Goal: Task Accomplishment & Management: Manage account settings

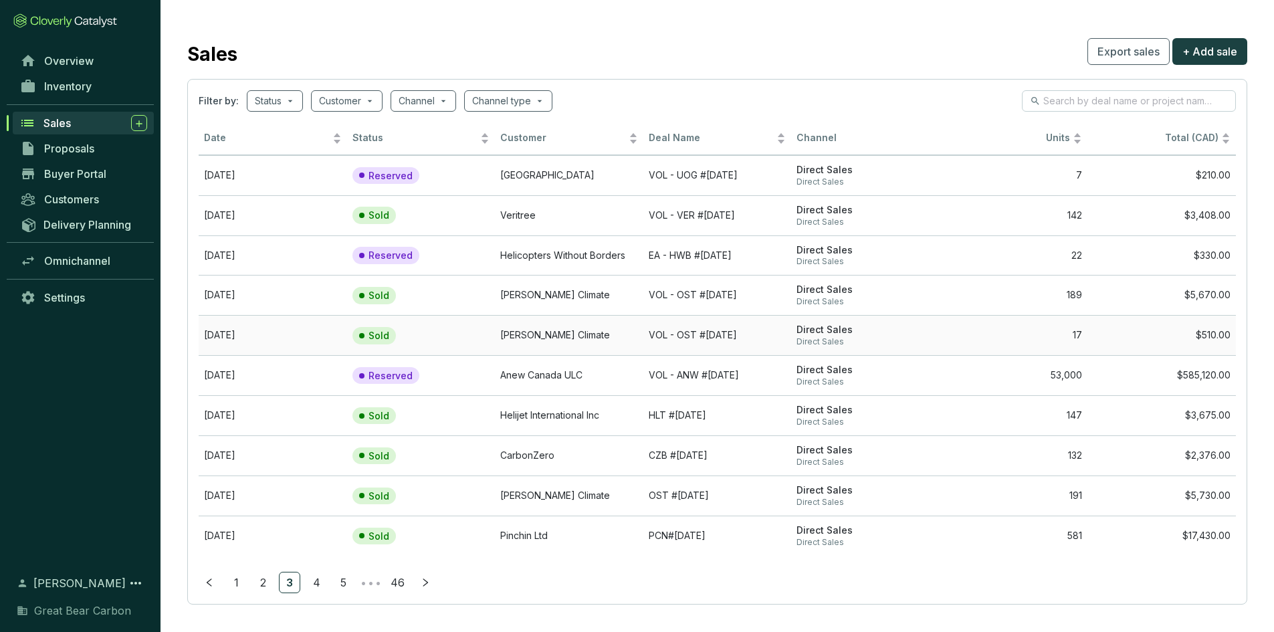
scroll to position [7, 0]
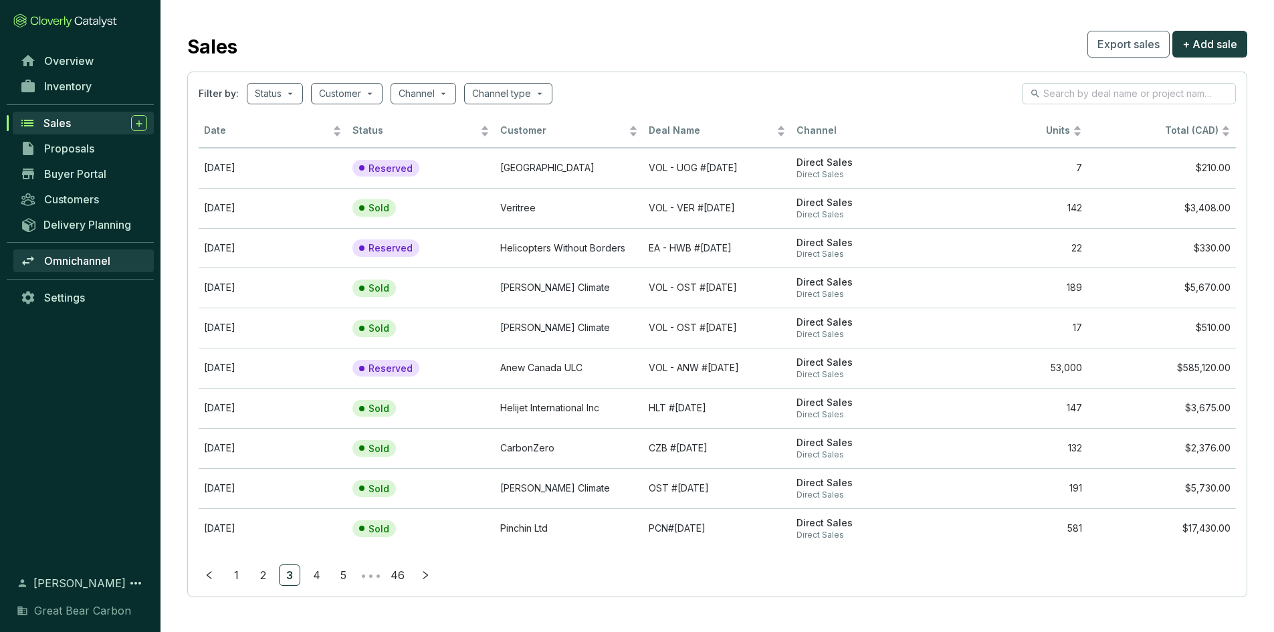
click at [74, 257] on span "Omnichannel" at bounding box center [77, 260] width 66 height 13
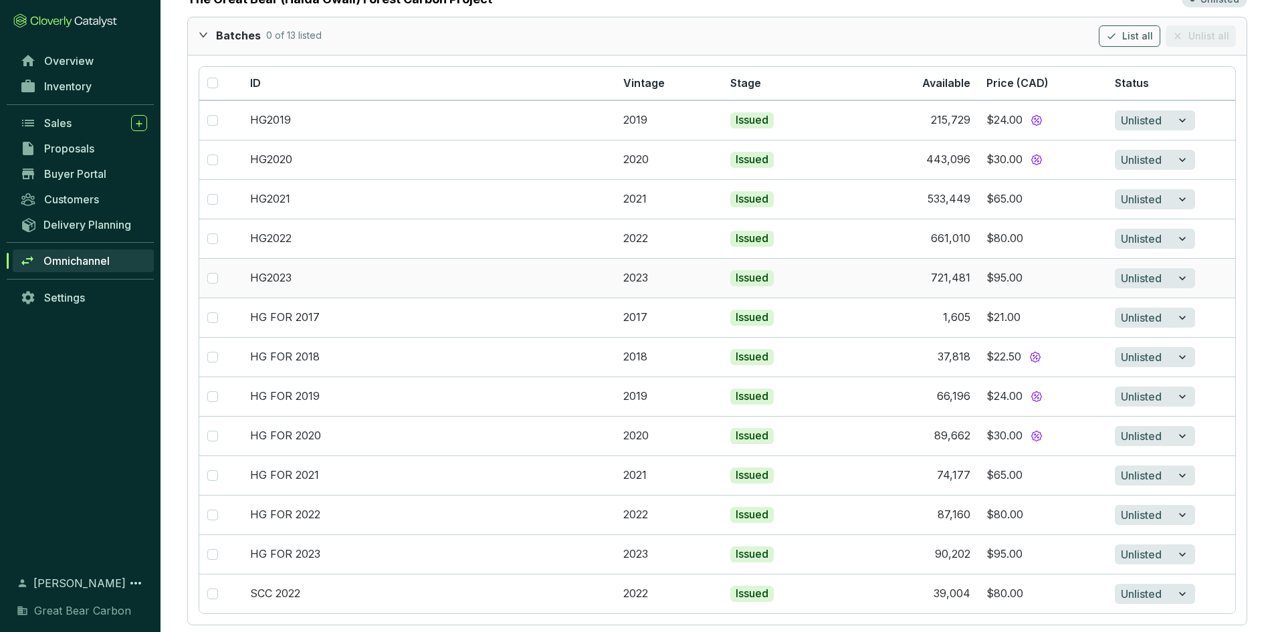
scroll to position [2034, 0]
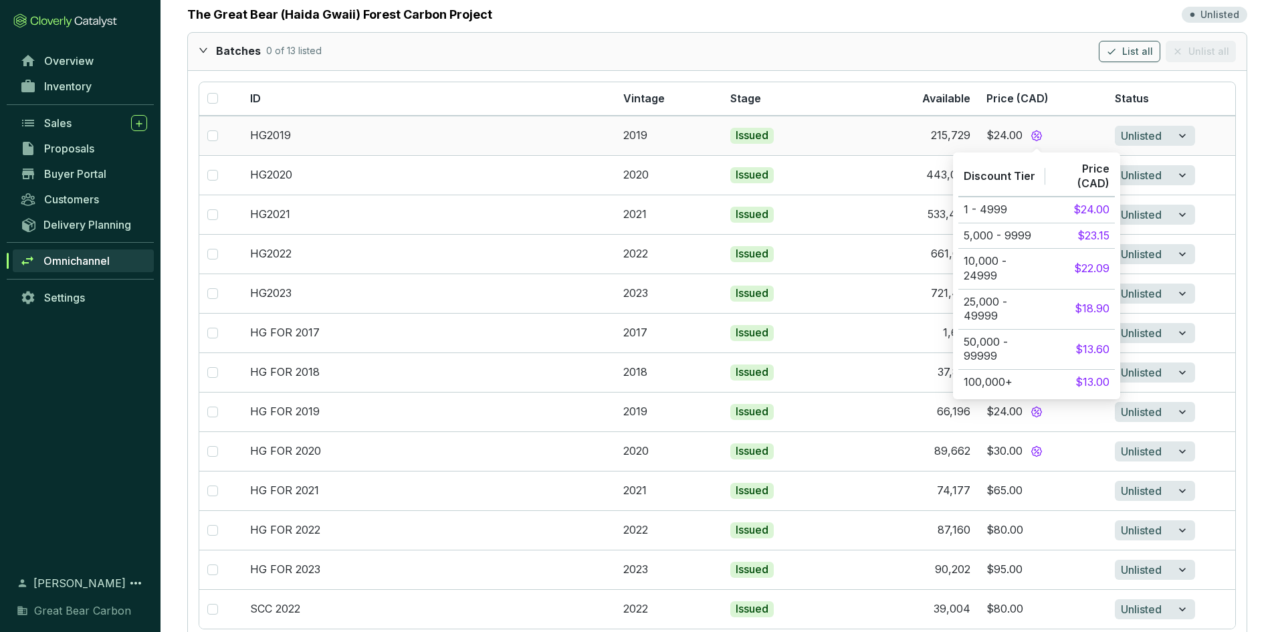
click at [1032, 134] on icon at bounding box center [1037, 136] width 12 height 12
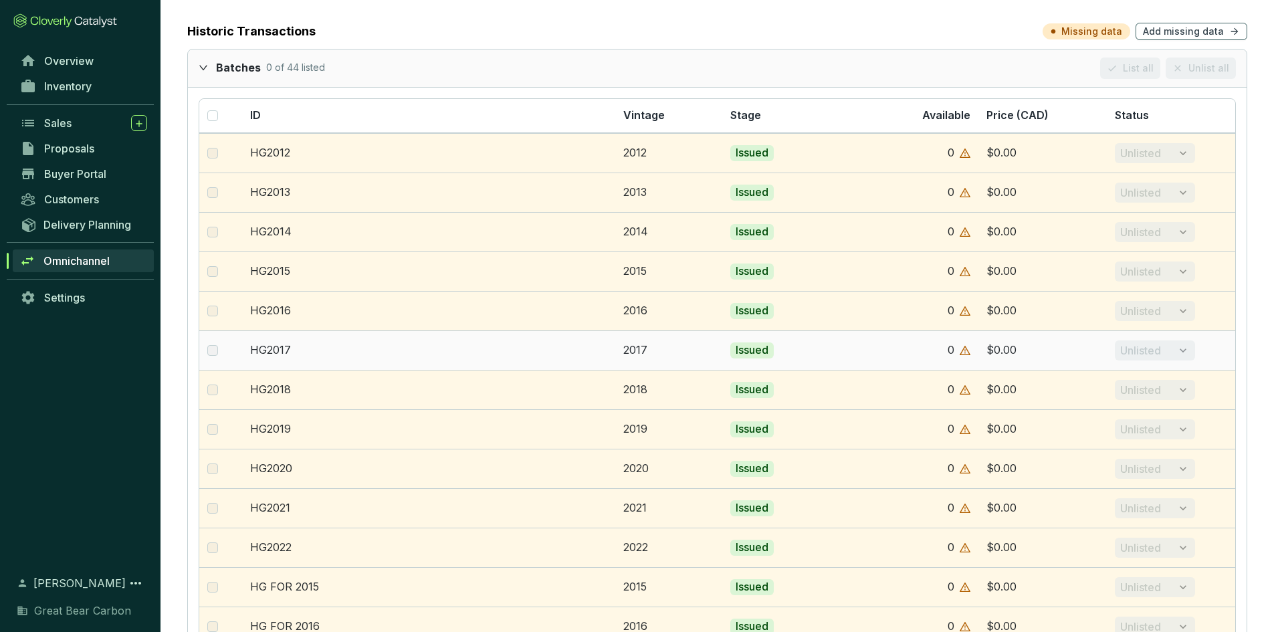
scroll to position [0, 0]
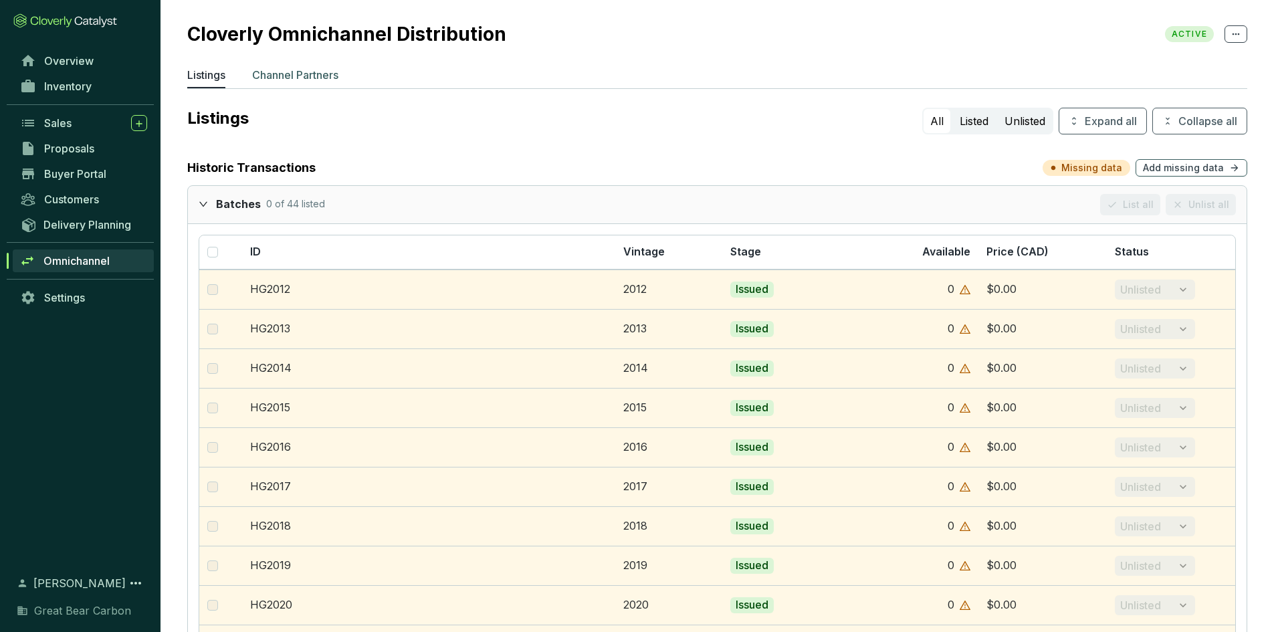
click at [296, 80] on p "Channel Partners" at bounding box center [295, 75] width 86 height 16
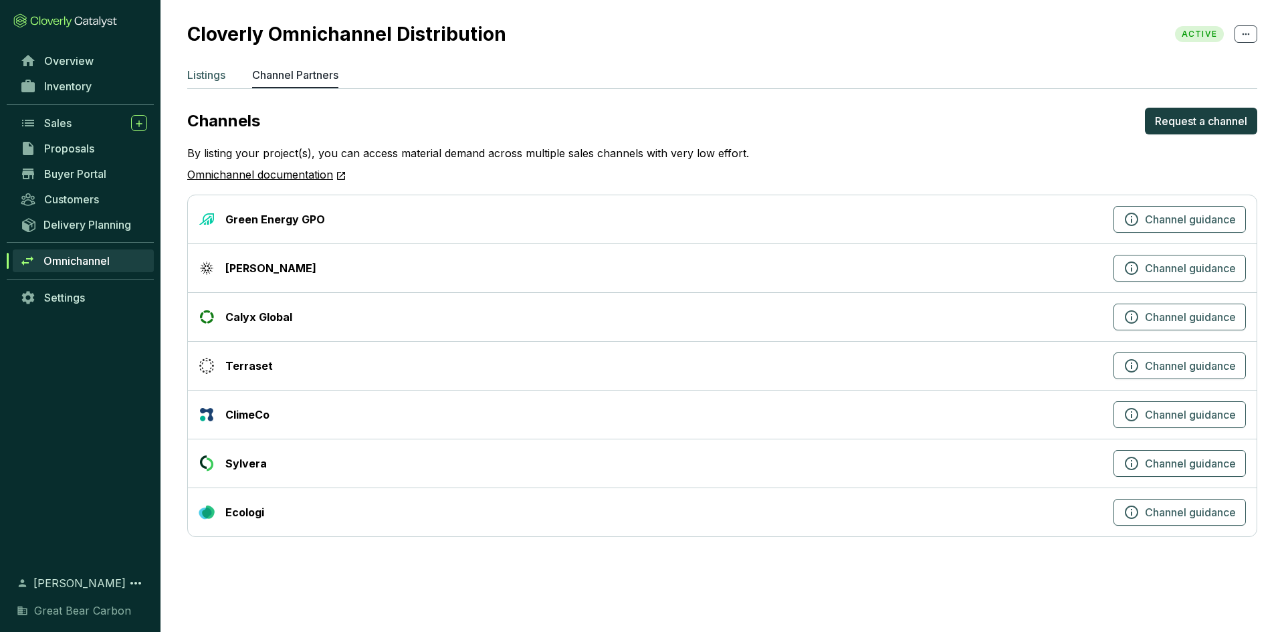
click at [223, 78] on p "Listings" at bounding box center [206, 75] width 38 height 16
click at [203, 74] on p "Listings" at bounding box center [206, 75] width 38 height 16
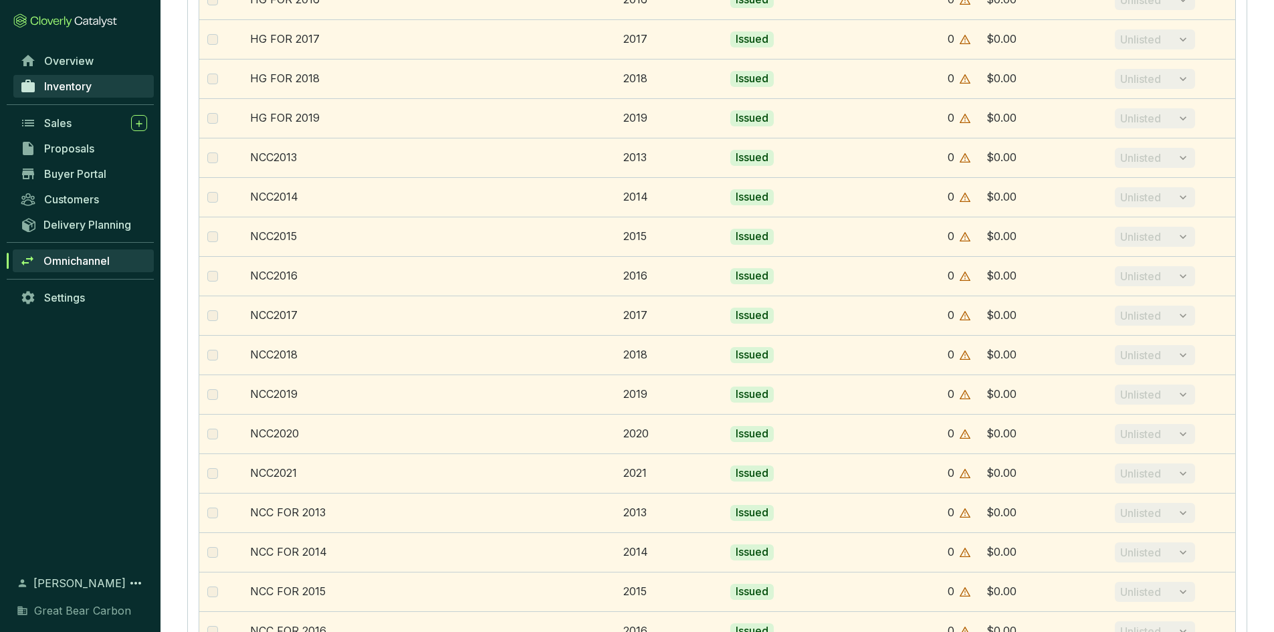
scroll to position [429, 0]
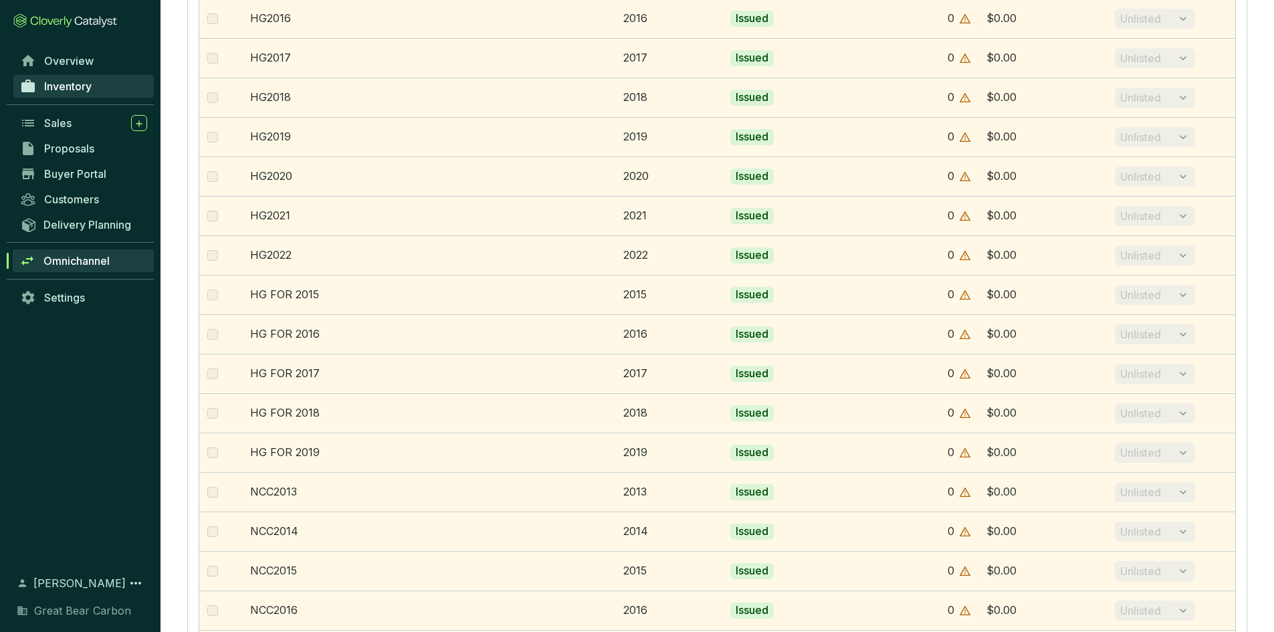
click at [82, 80] on span "Inventory" at bounding box center [67, 86] width 47 height 13
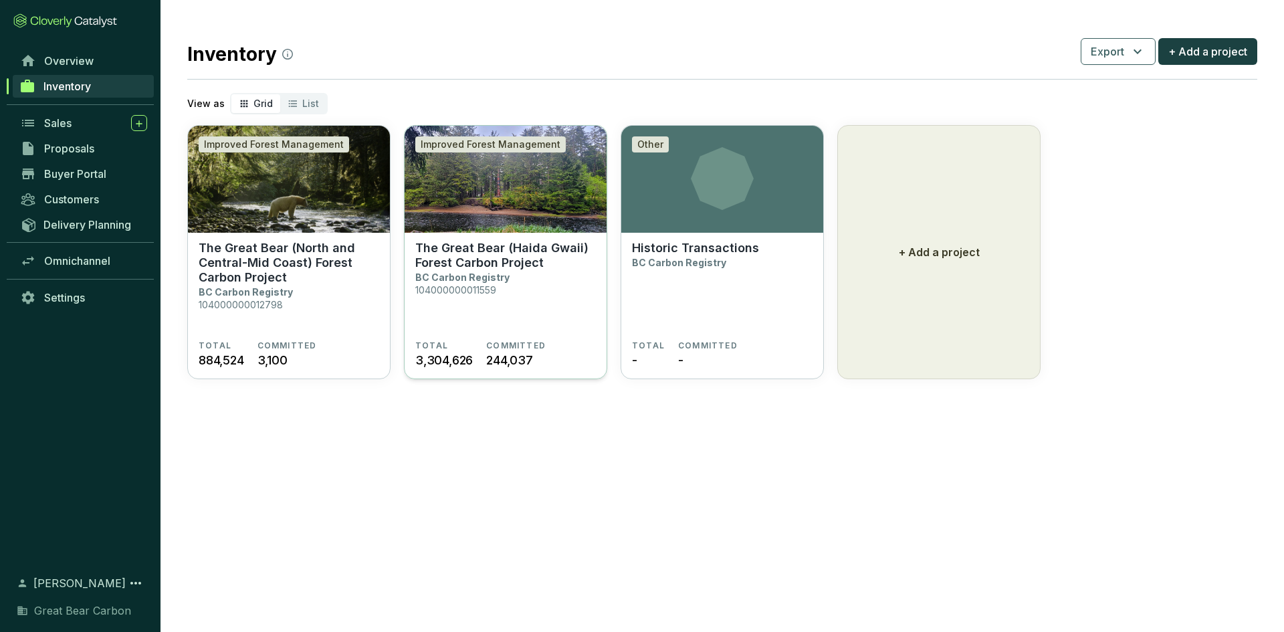
click at [547, 285] on section "The Great Bear (Haida Gwaii) Forest Carbon Project BC Carbon Registry 104000000…" at bounding box center [505, 291] width 181 height 100
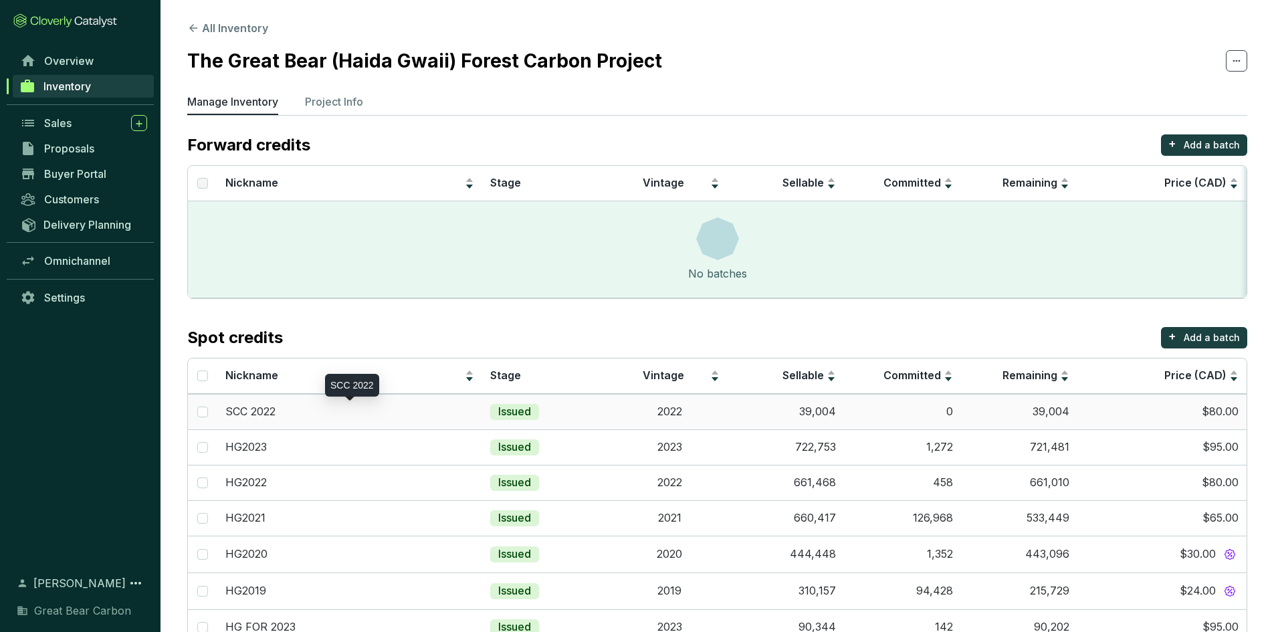
click at [269, 415] on p "SCC 2022" at bounding box center [250, 412] width 50 height 15
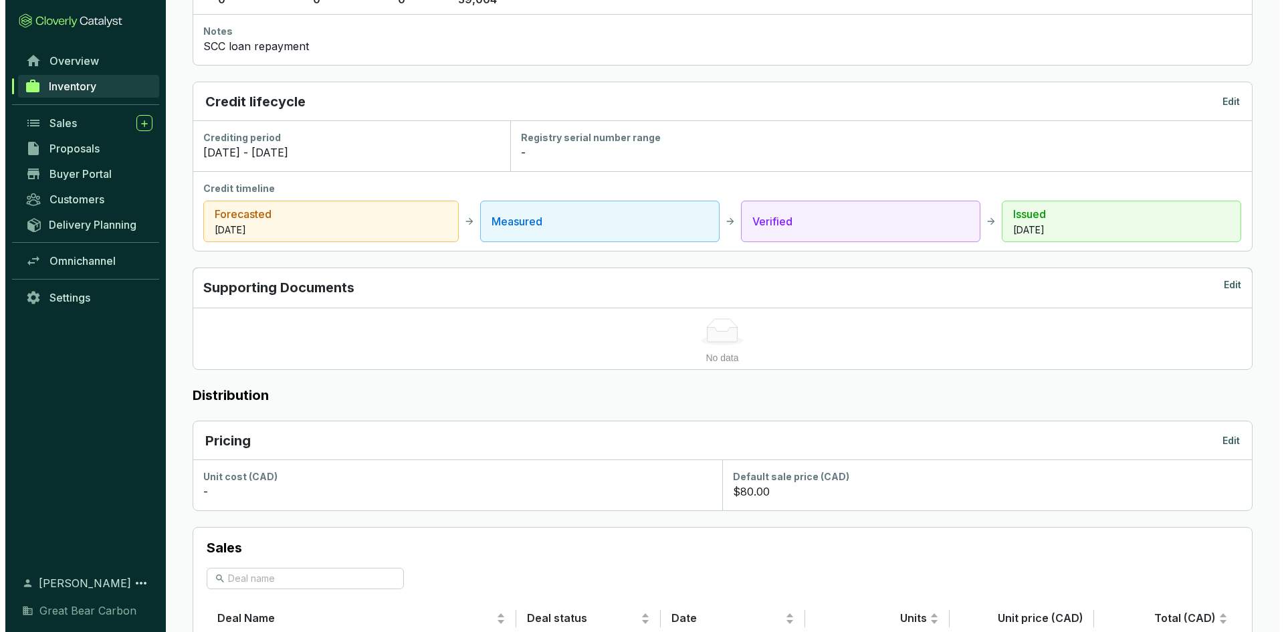
scroll to position [572, 0]
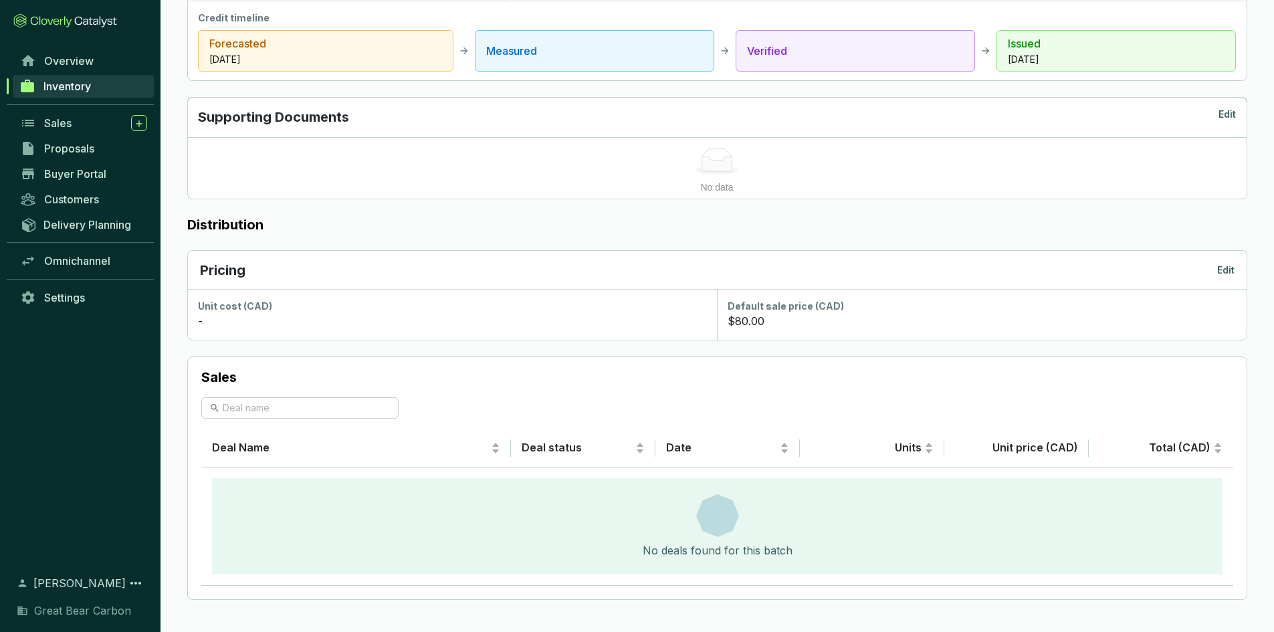
click at [1232, 267] on p "Edit" at bounding box center [1225, 269] width 17 height 13
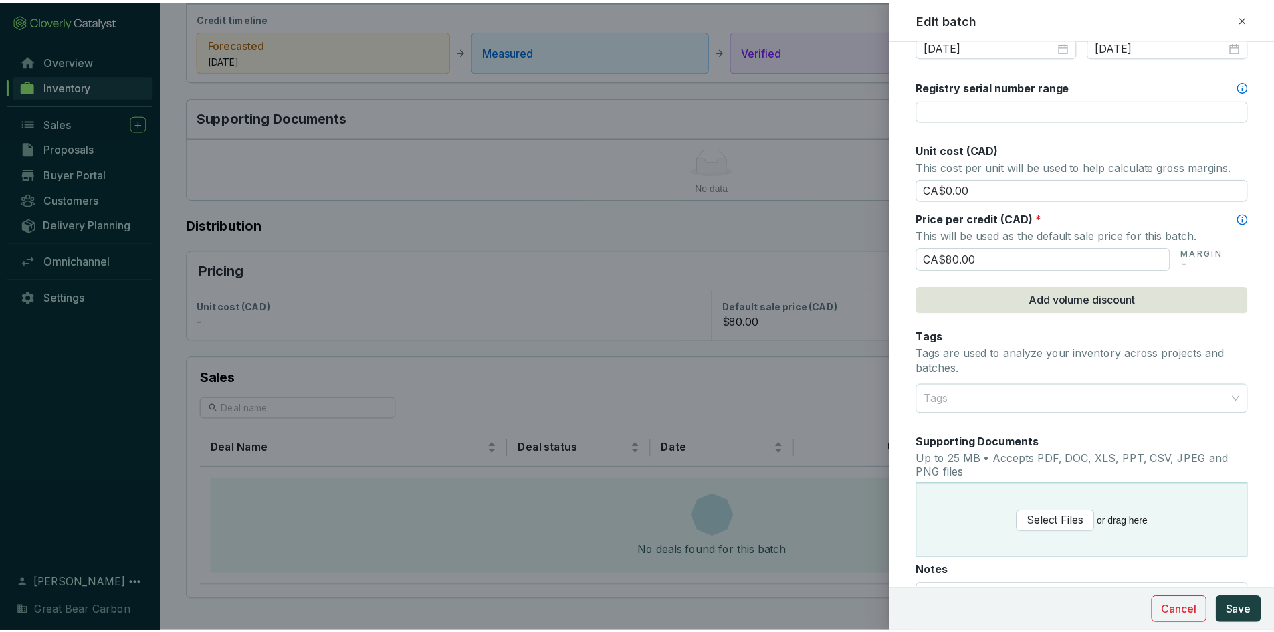
scroll to position [508, 0]
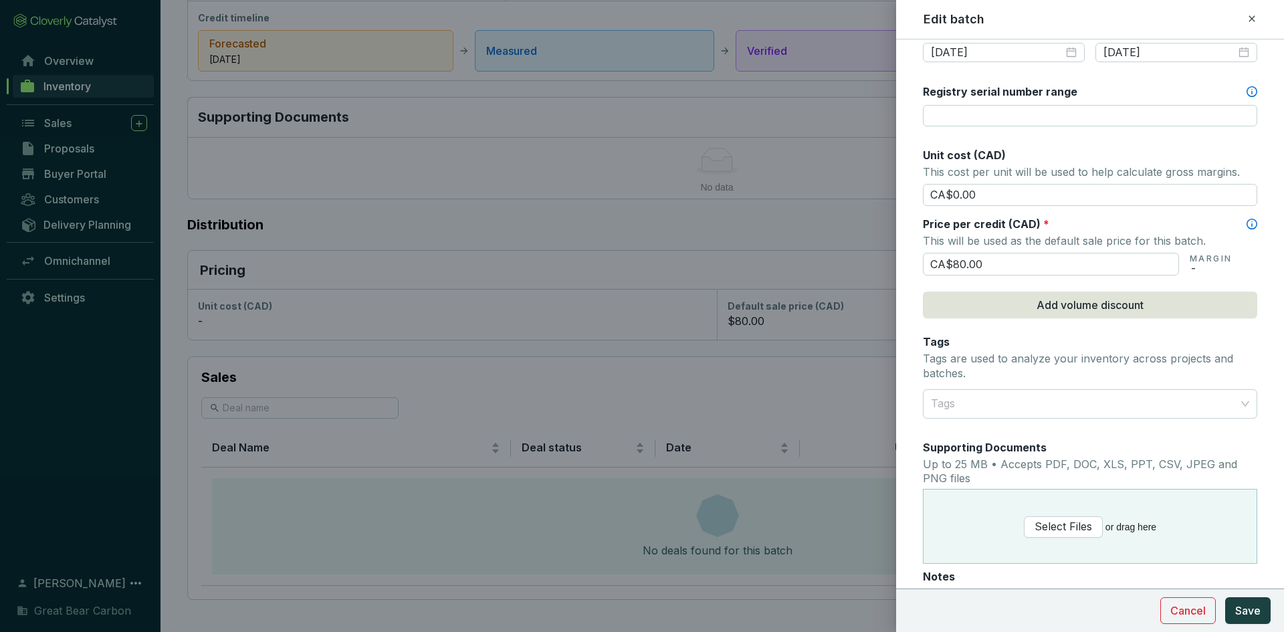
click at [651, 15] on div at bounding box center [642, 316] width 1284 height 632
click at [1183, 606] on span "Cancel" at bounding box center [1187, 611] width 35 height 16
